Goal: Use online tool/utility: Utilize a website feature to perform a specific function

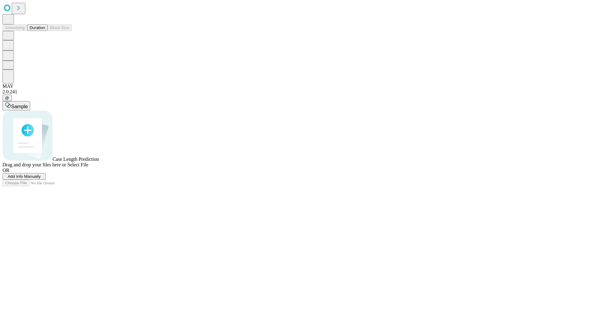
click at [45, 31] on button "Duration" at bounding box center [37, 27] width 20 height 6
click at [41, 179] on span "Add Info Manually" at bounding box center [24, 176] width 33 height 5
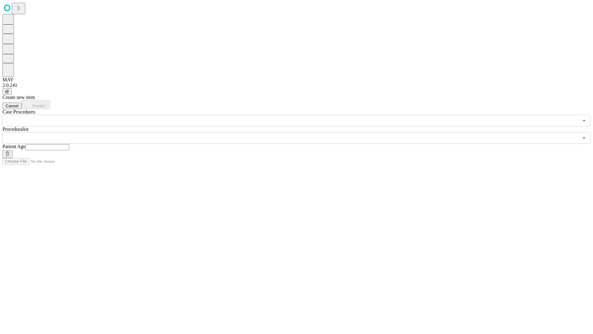
click at [69, 144] on input "text" at bounding box center [47, 147] width 44 height 6
type input "**"
click at [301, 132] on input "text" at bounding box center [290, 138] width 576 height 12
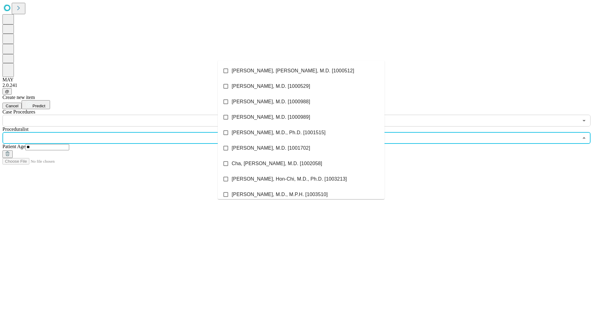
click at [301, 71] on li "[PERSON_NAME], [PERSON_NAME], M.D. [1000512]" at bounding box center [301, 70] width 167 height 15
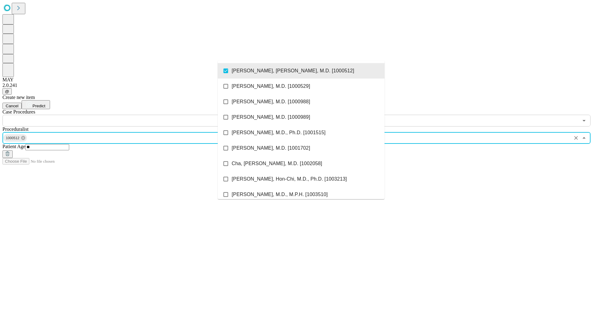
click at [130, 115] on input "text" at bounding box center [290, 121] width 576 height 12
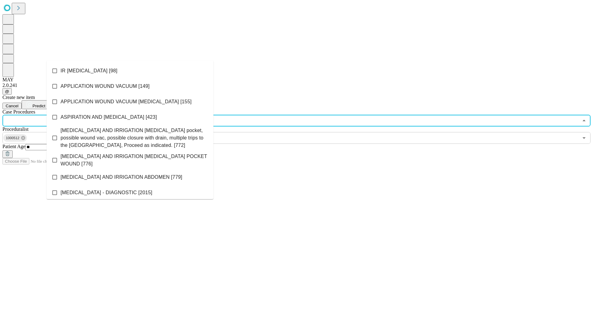
click at [130, 71] on li "IR [MEDICAL_DATA] [98]" at bounding box center [130, 70] width 167 height 15
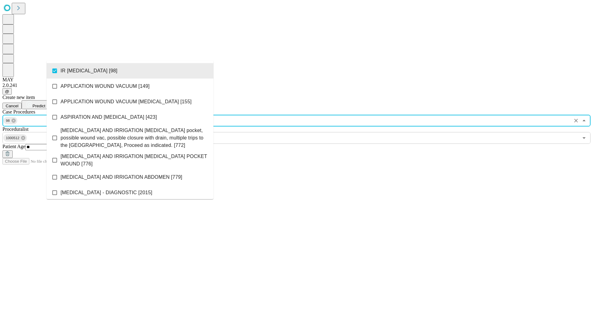
click at [45, 104] on span "Predict" at bounding box center [38, 106] width 13 height 5
